Goal: Information Seeking & Learning: Get advice/opinions

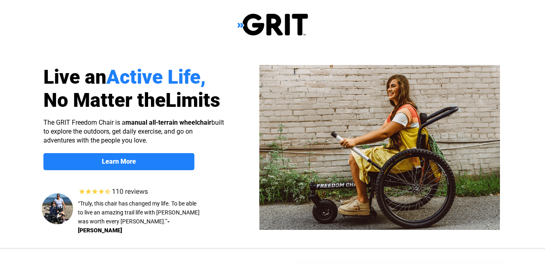
select select "US"
drag, startPoint x: 0, startPoint y: 0, endPoint x: 453, endPoint y: 257, distance: 520.9
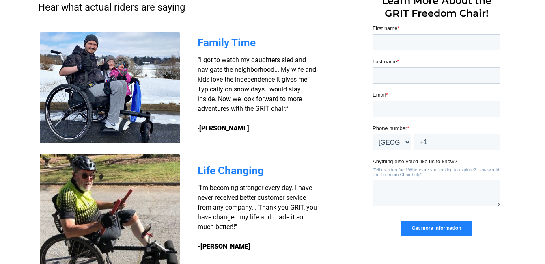
scroll to position [638, 0]
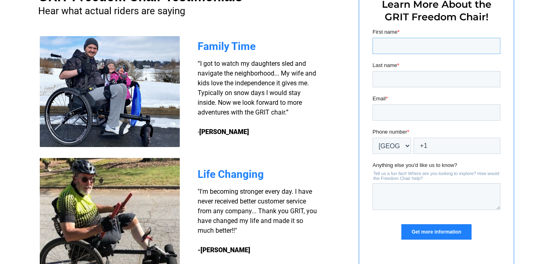
click at [396, 47] on input "First name *" at bounding box center [436, 46] width 128 height 16
type input "[PERSON_NAME]"
click at [412, 76] on input "Last name *" at bounding box center [436, 79] width 128 height 16
type input "[PERSON_NAME]"
click at [412, 111] on input "Email *" at bounding box center [436, 112] width 128 height 16
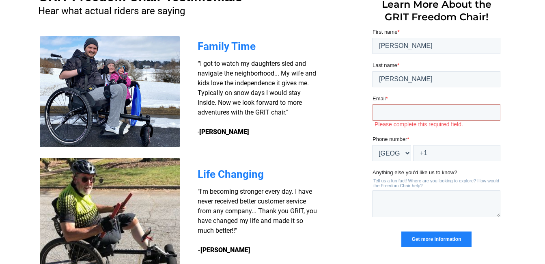
click at [444, 232] on input "Get more information" at bounding box center [436, 238] width 70 height 15
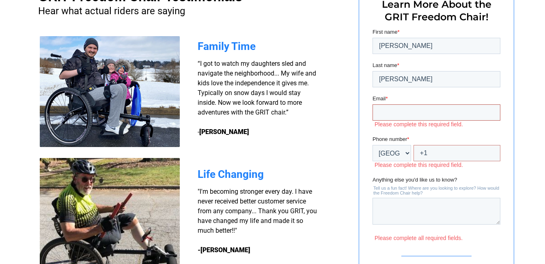
click at [423, 113] on input "Email *" at bounding box center [436, 112] width 128 height 16
type input "[EMAIL_ADDRESS][DOMAIN_NAME]"
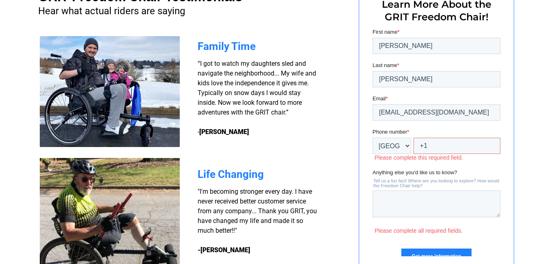
click at [451, 249] on input "Get more information" at bounding box center [436, 255] width 70 height 15
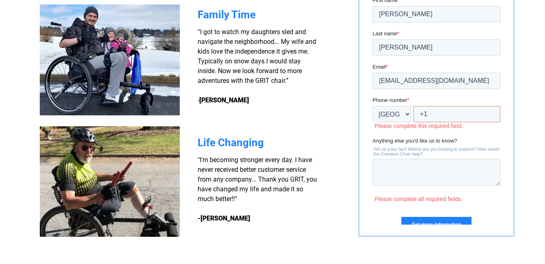
scroll to position [654, 0]
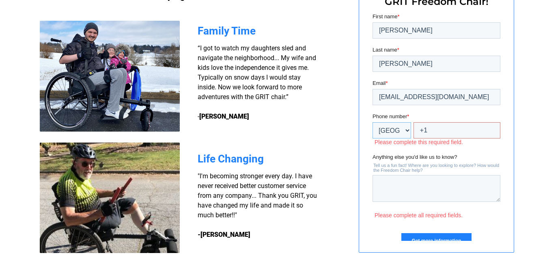
click at [407, 130] on select "* Afghanistan (‫افغانستان‬‎) Albania (Shqipëri) Algeria (‫الجزائر‬‎) American S…" at bounding box center [391, 130] width 39 height 16
click at [432, 127] on input "+1" at bounding box center [456, 130] width 87 height 16
type input "+1 1401739091"
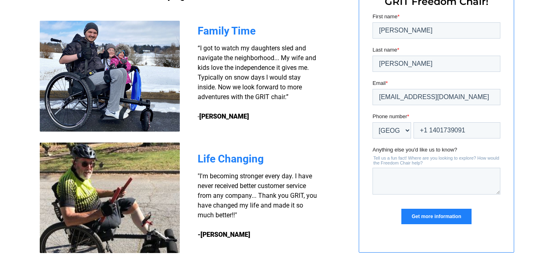
click at [441, 214] on input "Get more information" at bounding box center [436, 216] width 70 height 15
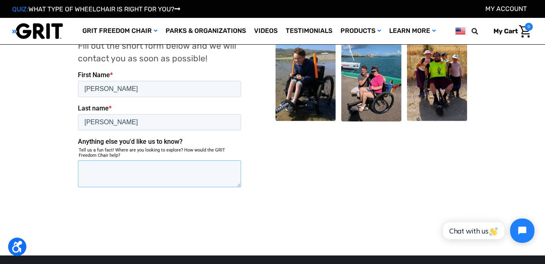
click at [102, 160] on textarea "Anything else you'd like us to know?" at bounding box center [159, 173] width 163 height 27
click at [125, 160] on textarea "price >" at bounding box center [159, 173] width 163 height 27
type textarea "price? will it make me stand"
click at [109, 208] on input "Submit" at bounding box center [97, 216] width 39 height 16
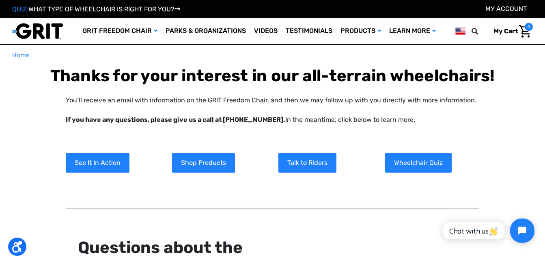
click at [372, 10] on div "QUIZ: WHAT TYPE OF WHEELCHAIR IS RIGHT FOR YOU? My Account" at bounding box center [272, 9] width 545 height 10
click at [99, 166] on link "See It In Action" at bounding box center [98, 162] width 64 height 19
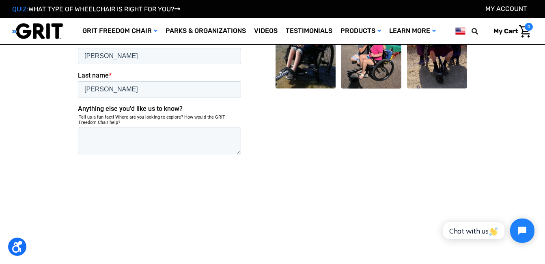
scroll to position [922, 0]
